Goal: Find specific page/section: Find specific page/section

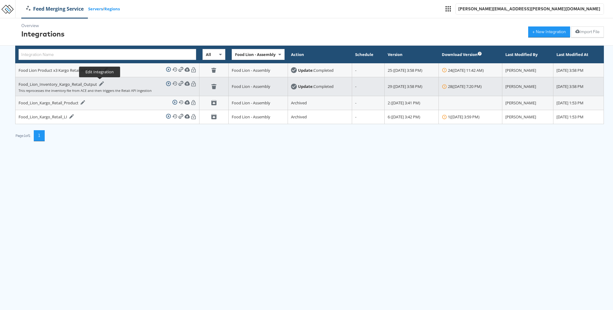
click at [98, 84] on div at bounding box center [101, 83] width 6 height 5
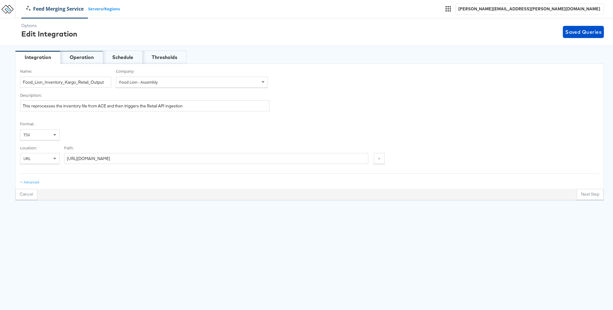
click at [88, 57] on div "Operation" at bounding box center [82, 57] width 24 height 7
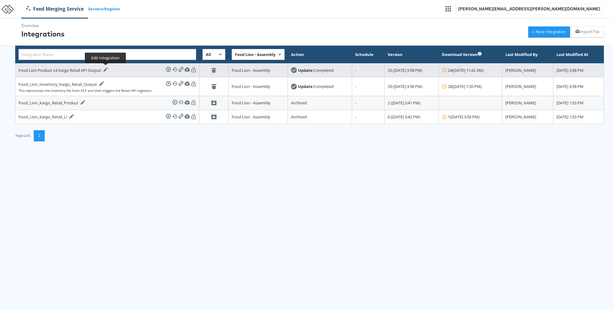
click at [106, 68] on icon at bounding box center [105, 69] width 5 height 5
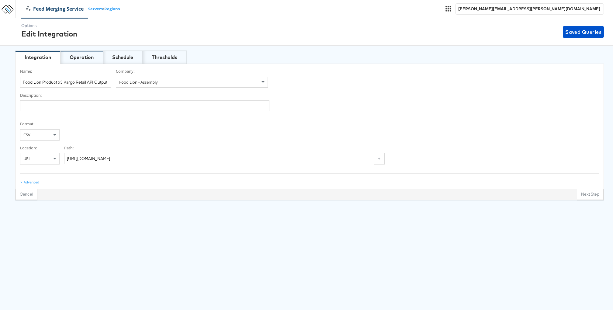
click at [84, 52] on div "Operation" at bounding box center [81, 56] width 43 height 13
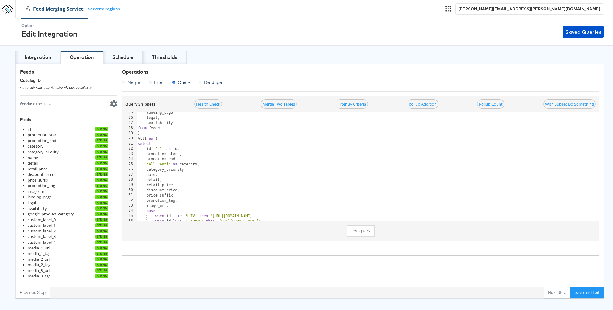
scroll to position [72, 0]
